Goal: Task Accomplishment & Management: Use online tool/utility

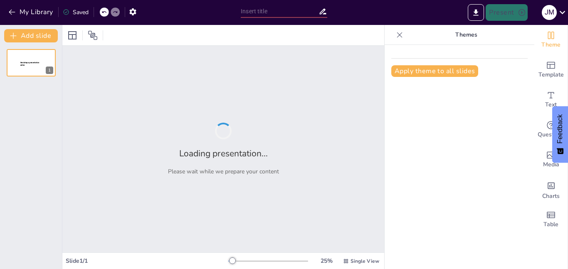
type input "El impacto de la caída del bloque socialista"
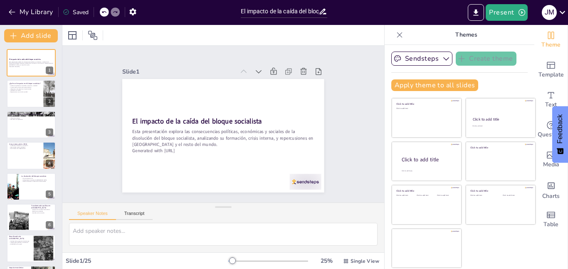
checkbox input "true"
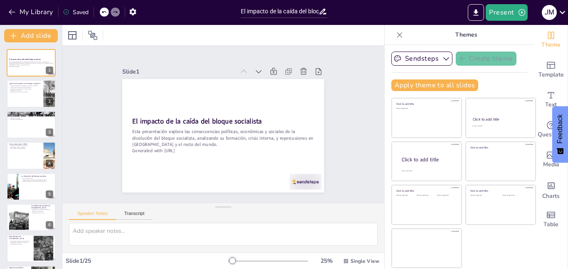
checkbox input "true"
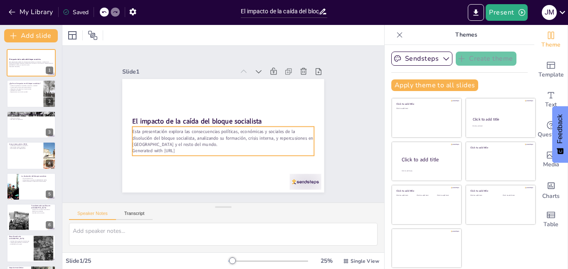
checkbox input "true"
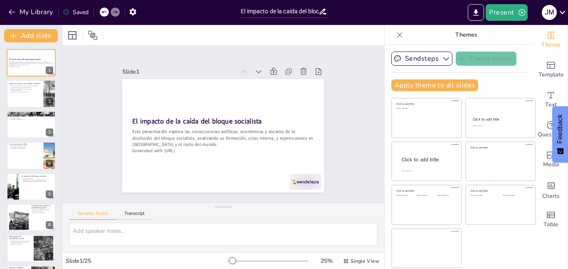
checkbox input "true"
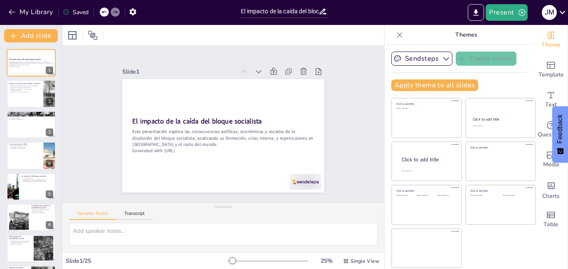
checkbox input "true"
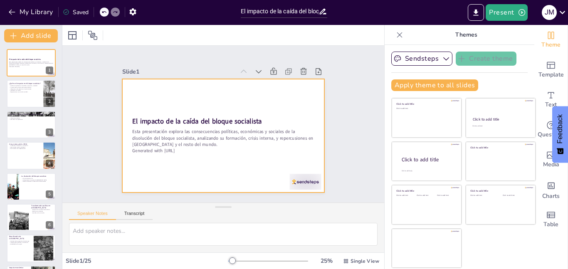
checkbox input "true"
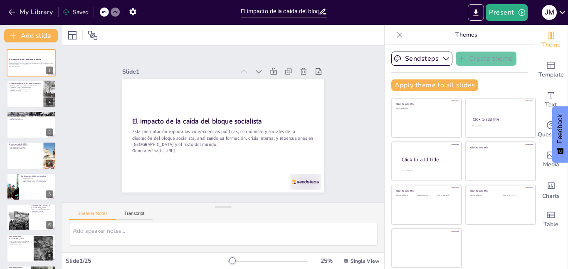
checkbox input "true"
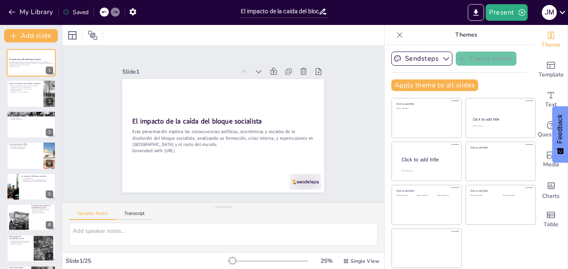
checkbox input "true"
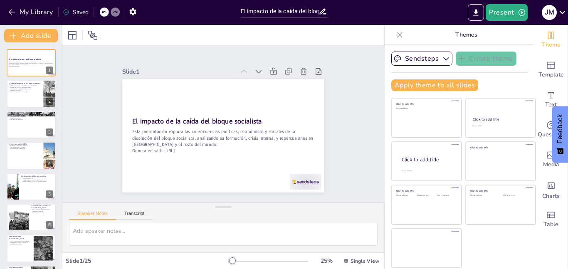
checkbox input "true"
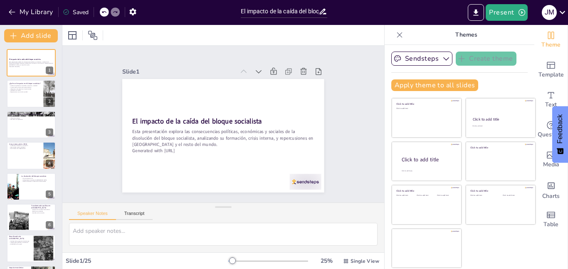
checkbox input "true"
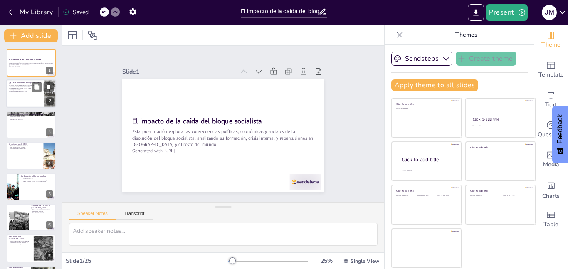
checkbox input "true"
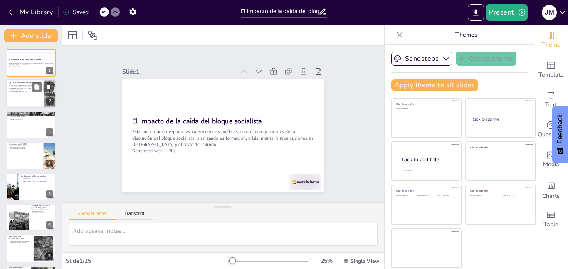
checkbox input "true"
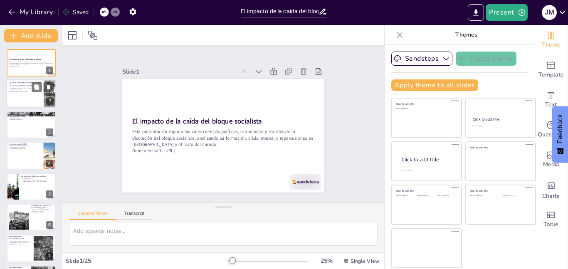
checkbox input "true"
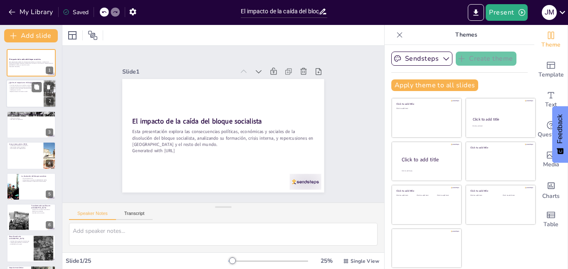
checkbox input "true"
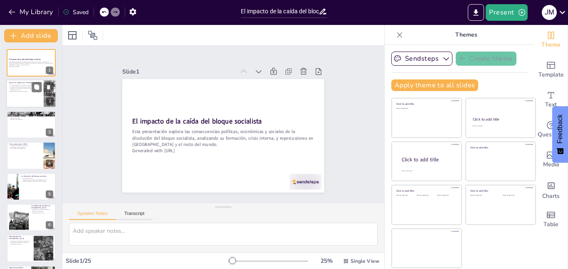
checkbox input "true"
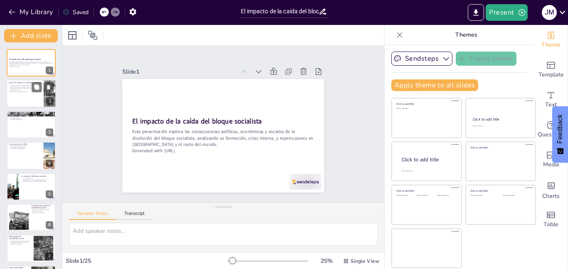
checkbox input "true"
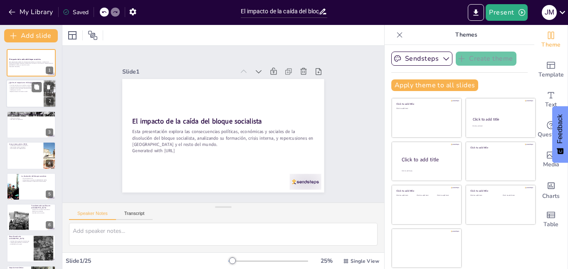
checkbox input "true"
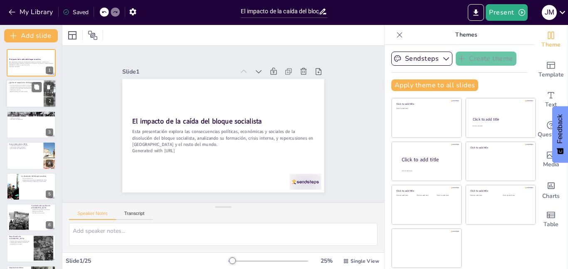
click at [25, 89] on p "Ideologías en cambio" at bounding box center [25, 90] width 32 height 2
type textarea "Lore ipsum dolorsi amet co adipi eli seddoe temporinci ut labo etdolo m ali eni…"
checkbox input "true"
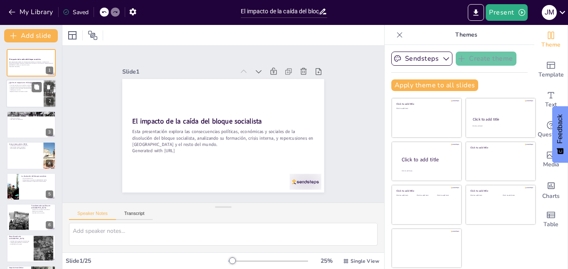
checkbox input "true"
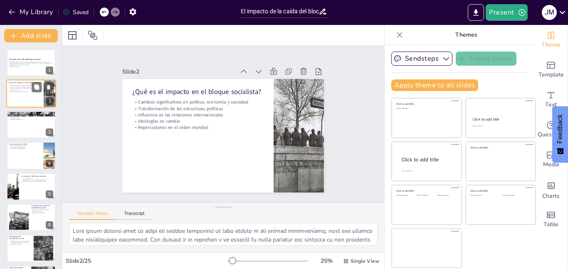
checkbox input "true"
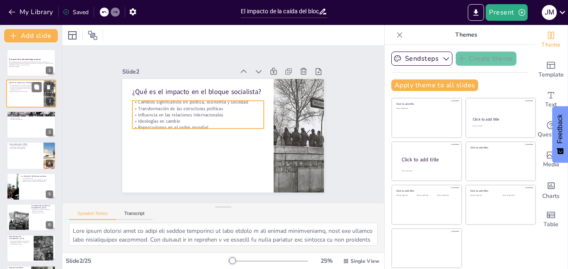
checkbox input "true"
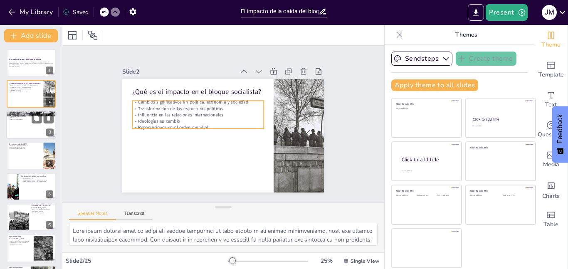
checkbox input "true"
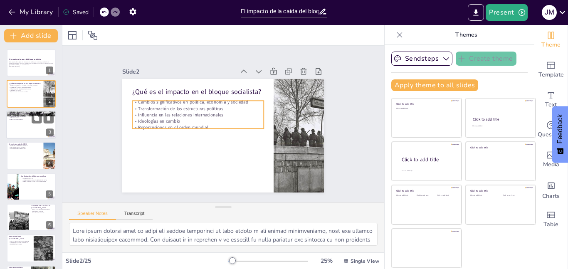
checkbox input "true"
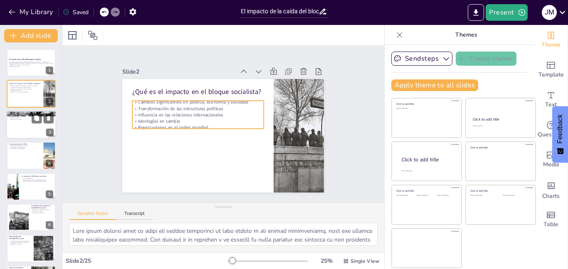
checkbox input "true"
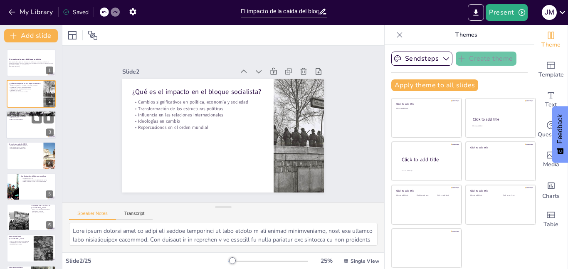
checkbox input "true"
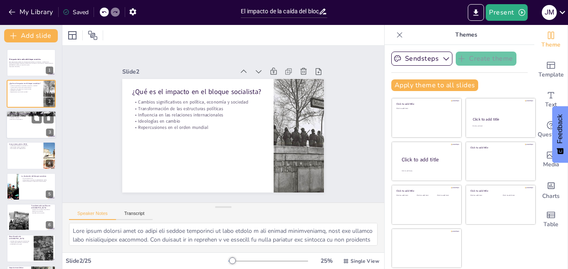
checkbox input "true"
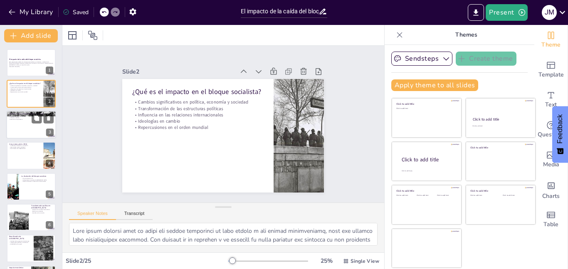
click at [27, 119] on p "Alternativa al capitalismo" at bounding box center [31, 119] width 45 height 2
type textarea "Este punto explica cómo el bloque socialista se formó como una respuesta a las …"
checkbox input "true"
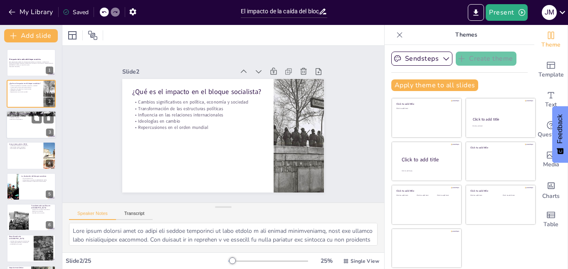
checkbox input "true"
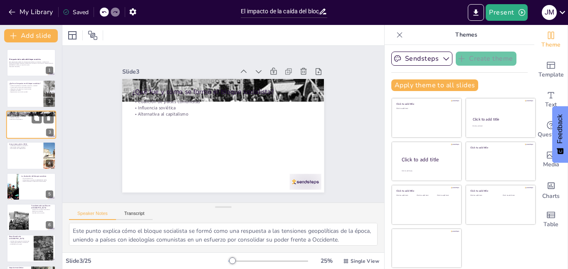
checkbox input "true"
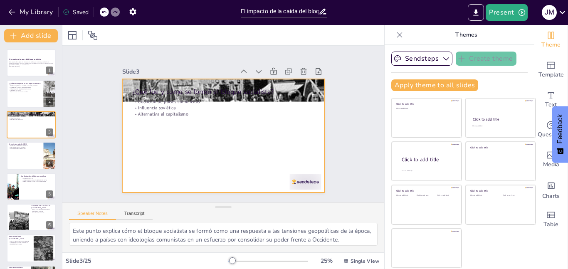
checkbox input "true"
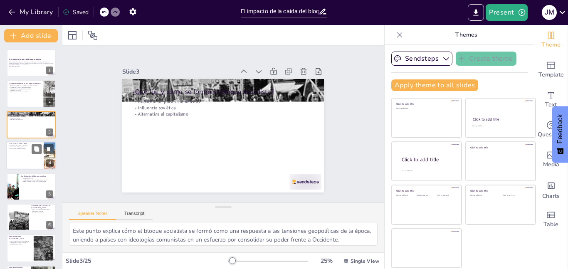
checkbox input "true"
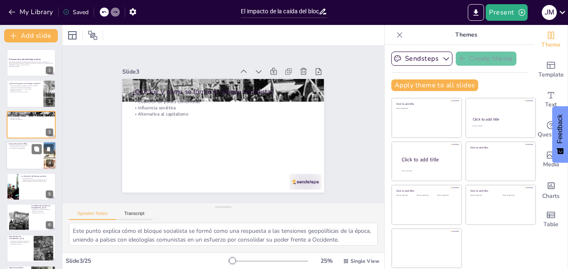
checkbox input "true"
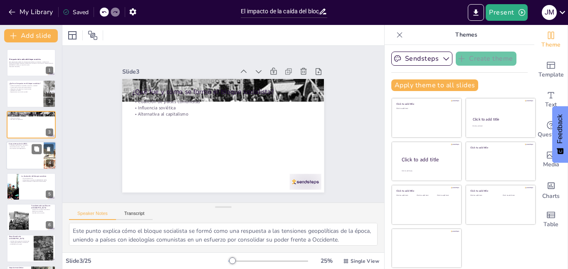
checkbox input "true"
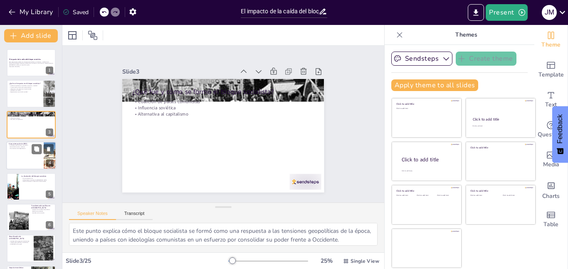
checkbox input "true"
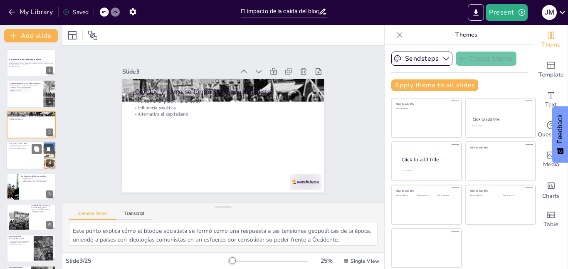
checkbox input "true"
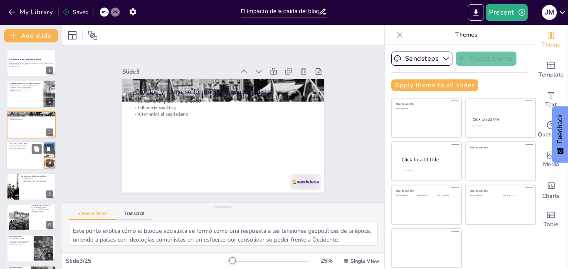
click at [30, 150] on div at bounding box center [31, 155] width 50 height 28
type textarea "Este punto resalta cómo los problemas económicos y la corrupción dentro de la U…"
checkbox input "true"
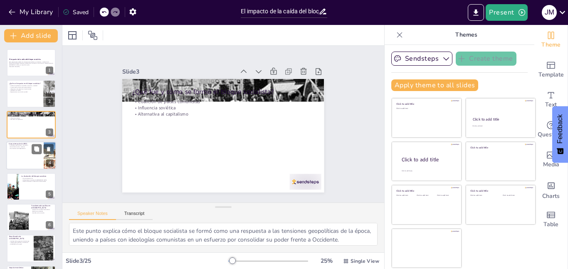
checkbox input "true"
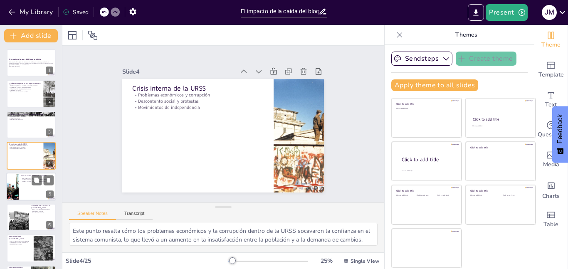
checkbox input "true"
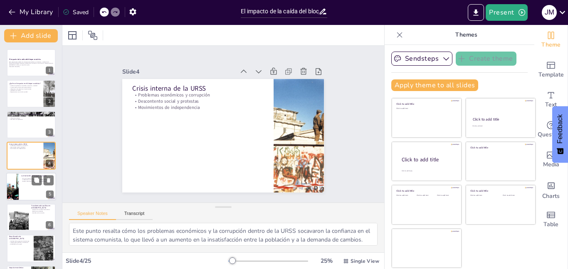
checkbox input "true"
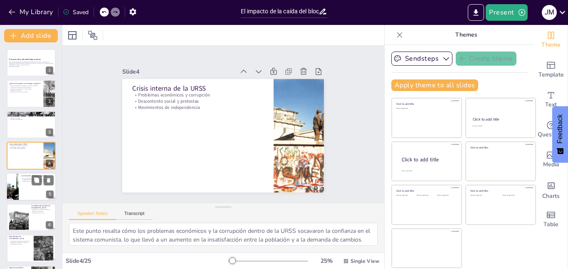
checkbox input "true"
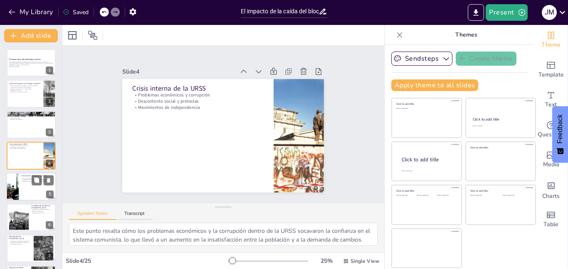
click at [28, 177] on p "La disolución del bloque socialista" at bounding box center [37, 176] width 32 height 2
type textarea "Este punto explica cómo la disolución del bloque socialista fue un hito que pus…"
checkbox input "true"
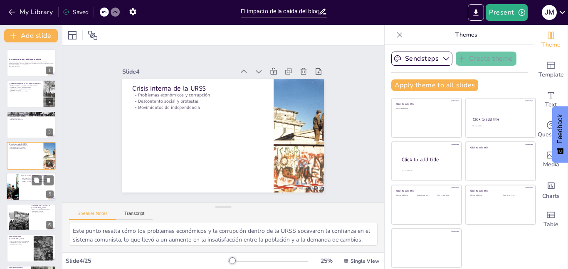
checkbox input "true"
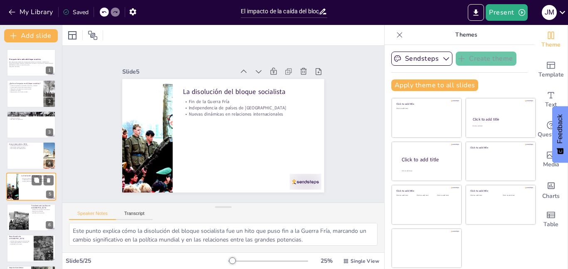
scroll to position [31, 0]
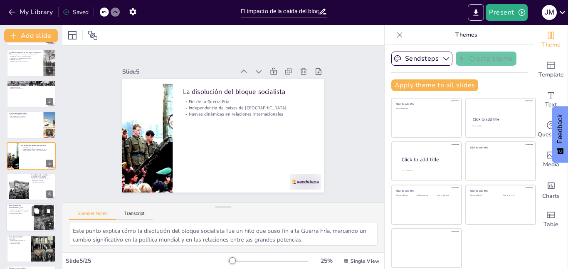
checkbox input "true"
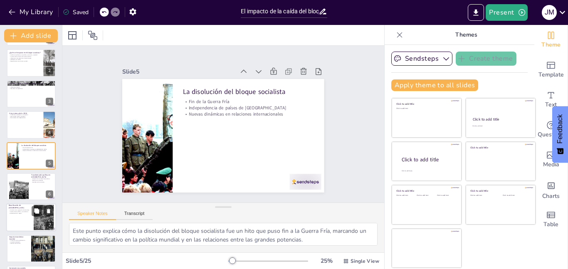
click at [23, 214] on div "Símbolo de la superación de divisiones Implicaciones políticas y económicas Est…" at bounding box center [20, 212] width 22 height 6
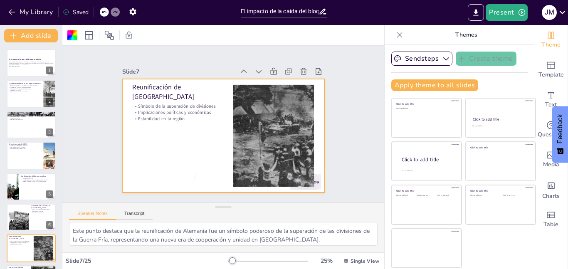
scroll to position [556, 0]
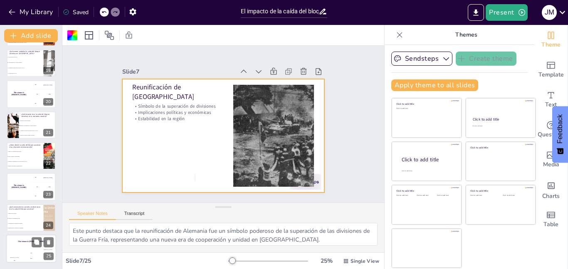
click at [27, 246] on div "The winner is [PERSON_NAME]" at bounding box center [31, 241] width 50 height 14
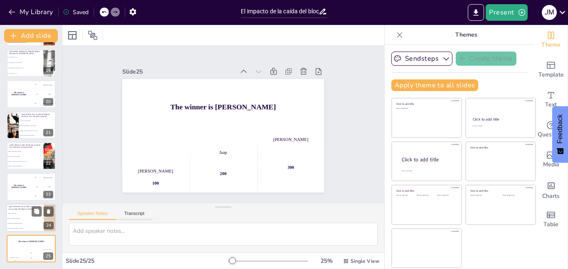
click at [31, 221] on li "Consolidación de regímenes autoritarios" at bounding box center [24, 223] width 37 height 5
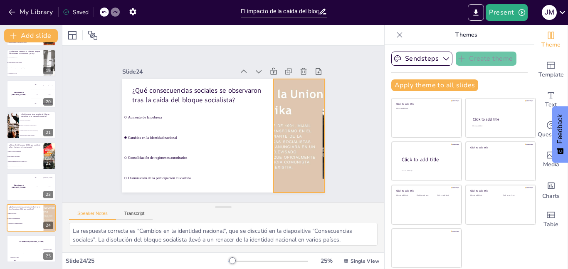
click at [292, 169] on div at bounding box center [257, 55] width 170 height 227
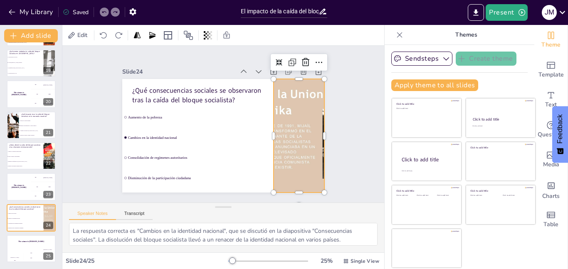
click at [303, 168] on div at bounding box center [299, 135] width 202 height 113
click at [160, 126] on div at bounding box center [155, 130] width 9 height 9
click at [15, 163] on li "Disminuyó la influencia de [GEOGRAPHIC_DATA]" at bounding box center [24, 161] width 37 height 5
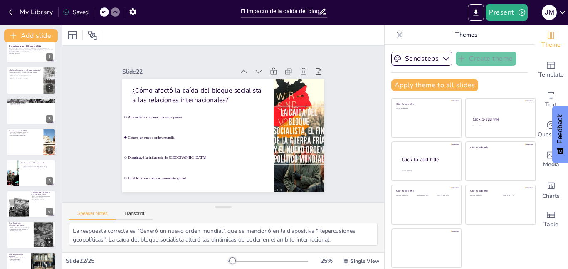
scroll to position [0, 0]
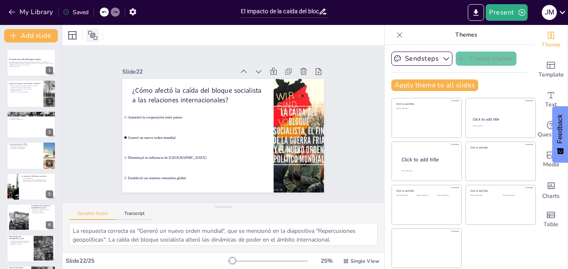
click at [89, 37] on icon at bounding box center [93, 35] width 10 height 10
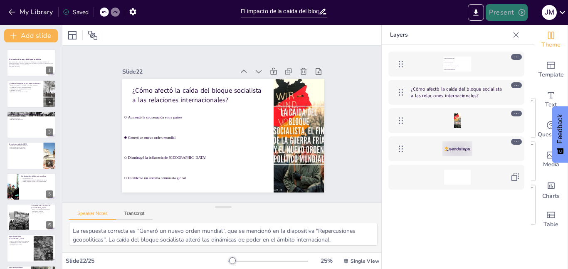
click at [514, 14] on button "Present" at bounding box center [506, 12] width 42 height 17
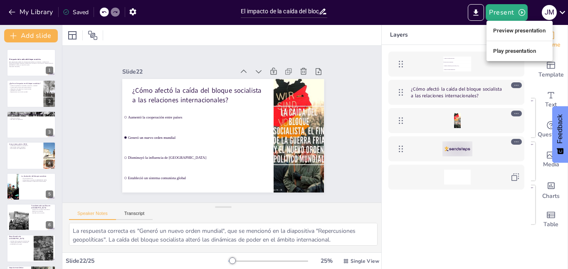
click at [562, 11] on div at bounding box center [284, 134] width 568 height 269
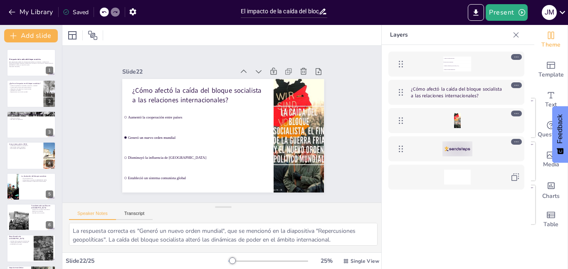
click at [562, 11] on icon at bounding box center [562, 12] width 11 height 11
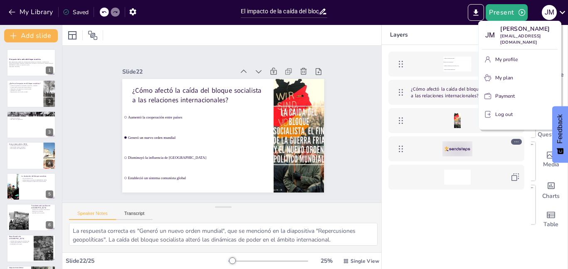
click at [548, 11] on div at bounding box center [284, 134] width 568 height 269
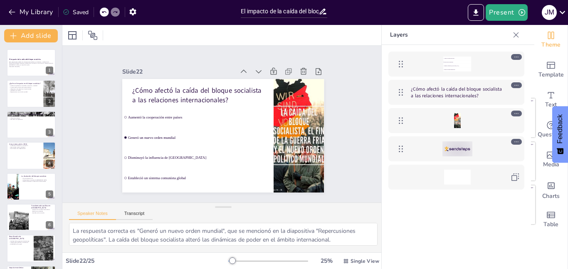
click at [548, 11] on div "J M" at bounding box center [549, 12] width 15 height 15
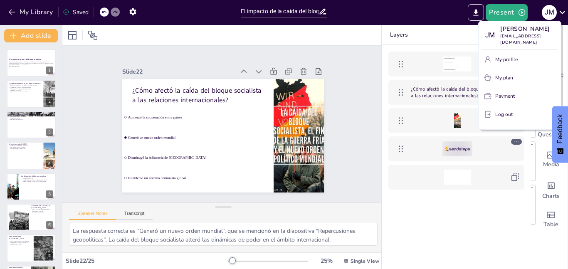
click at [72, 38] on div at bounding box center [284, 134] width 568 height 269
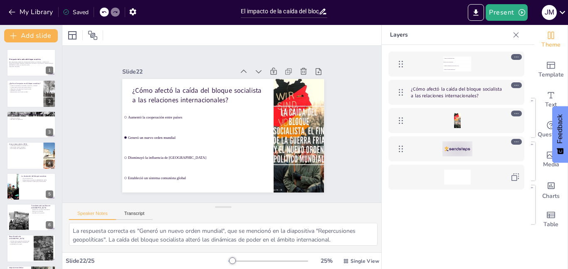
click at [72, 38] on icon at bounding box center [72, 35] width 8 height 8
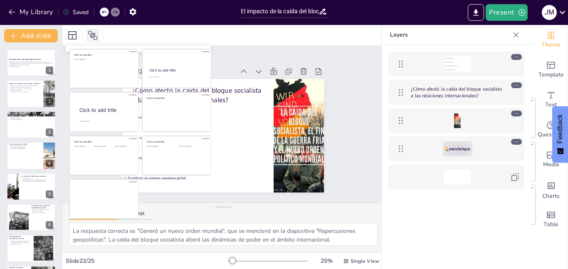
click at [89, 33] on icon at bounding box center [93, 35] width 10 height 10
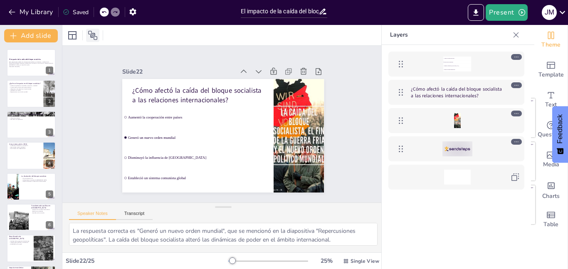
click at [89, 33] on icon at bounding box center [93, 35] width 10 height 10
click at [339, 49] on div "Slide 1 El impacto de la caída del bloque socialista Esta presentación explora …" at bounding box center [223, 124] width 336 height 190
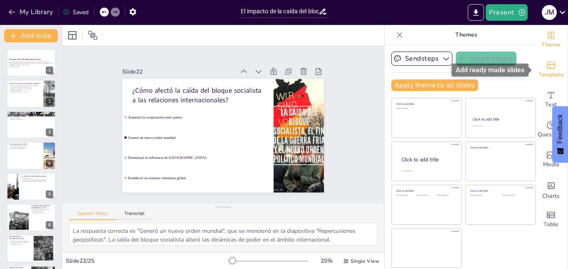
click at [552, 69] on icon "Add ready made slides" at bounding box center [551, 65] width 10 height 10
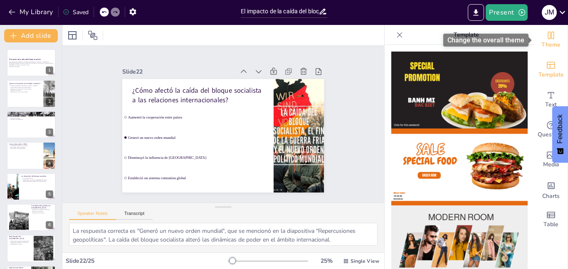
click at [553, 41] on span "Theme" at bounding box center [550, 44] width 19 height 9
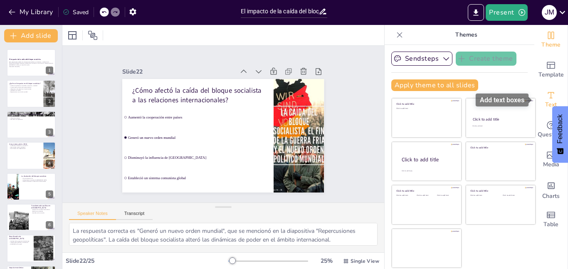
click at [553, 98] on icon "Add text boxes" at bounding box center [551, 95] width 10 height 10
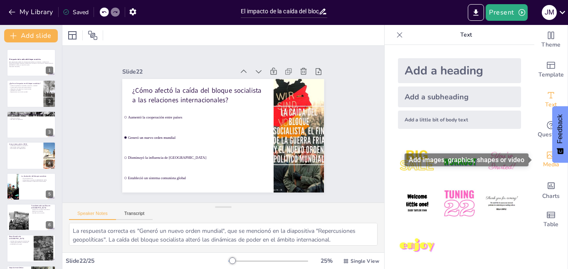
click at [547, 160] on span "Media" at bounding box center [551, 164] width 16 height 9
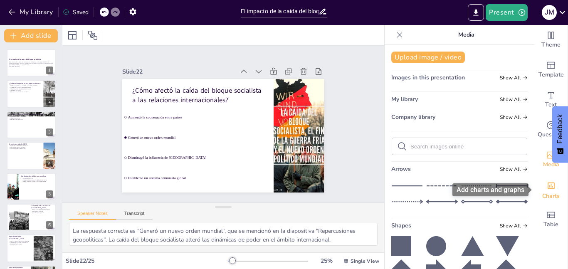
click at [550, 191] on div "Add charts and graphs" at bounding box center [551, 184] width 9 height 13
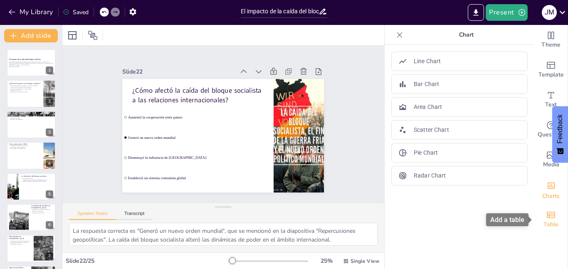
click at [550, 218] on icon "Add a table" at bounding box center [551, 215] width 10 height 10
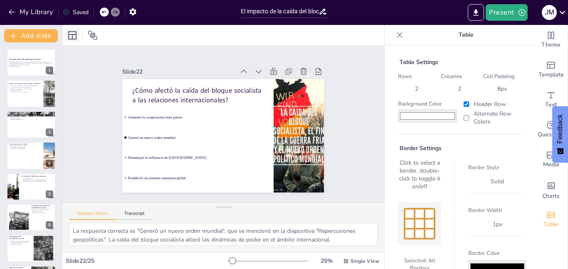
click at [76, 39] on icon at bounding box center [72, 35] width 10 height 10
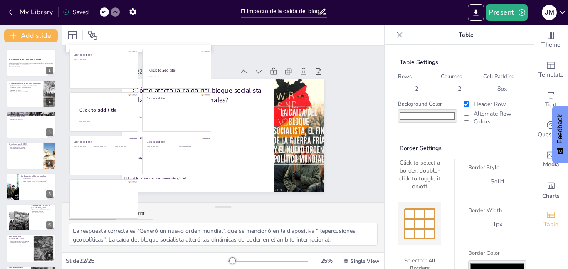
click at [245, 53] on div "Slide 1 El impacto de la caída del bloque socialista Esta presentación explora …" at bounding box center [223, 123] width 274 height 357
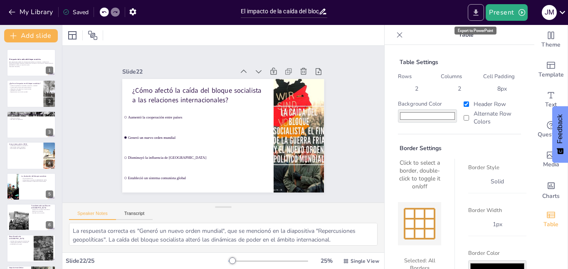
click at [482, 13] on button "Export to PowerPoint" at bounding box center [476, 12] width 16 height 17
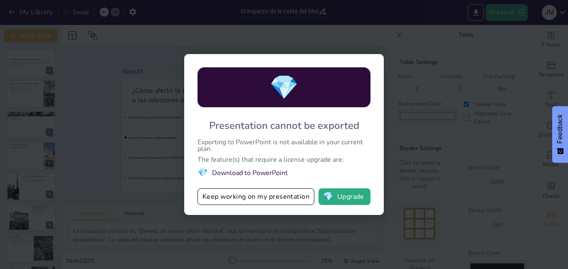
click at [446, 28] on div "💎 Presentation cannot be exported Exporting to PowerPoint is not available in y…" at bounding box center [284, 134] width 568 height 269
